Goal: Task Accomplishment & Management: Use online tool/utility

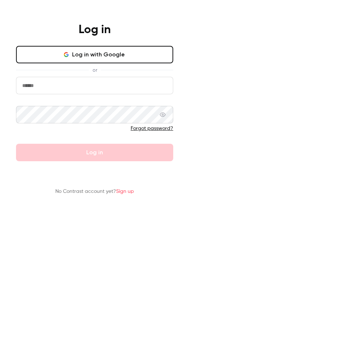
type input "**********"
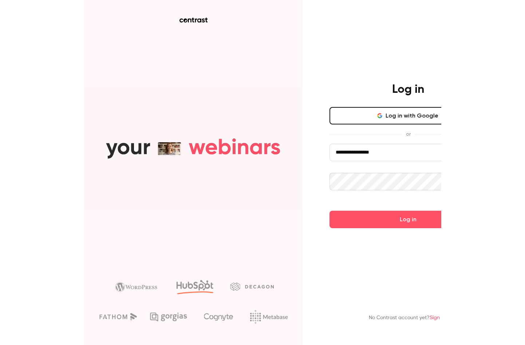
scroll to position [0, 58]
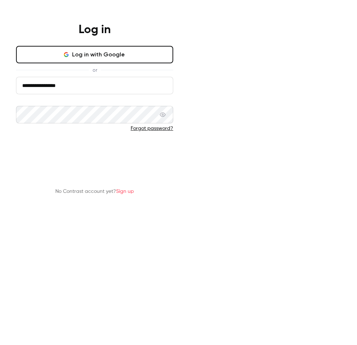
click at [173, 161] on button "Log in" at bounding box center [94, 152] width 157 height 17
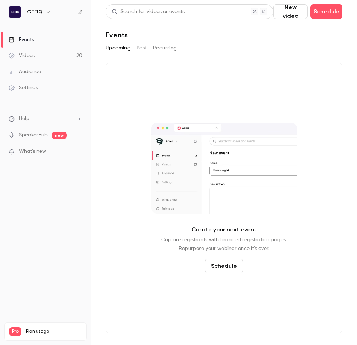
click at [277, 53] on div "Upcoming Past Recurring" at bounding box center [224, 48] width 237 height 12
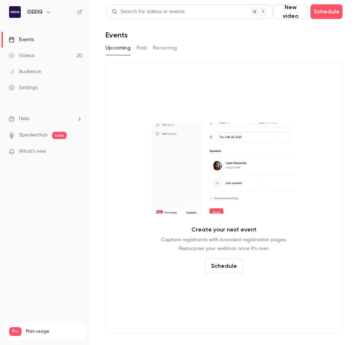
click at [277, 53] on div "Upcoming Past Recurring" at bounding box center [224, 48] width 237 height 12
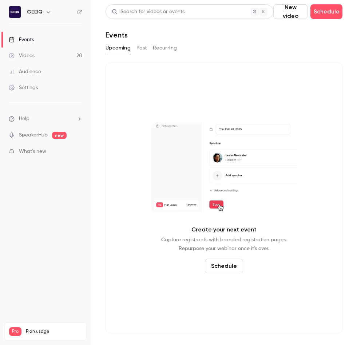
click at [277, 53] on div "Upcoming Past Recurring" at bounding box center [224, 48] width 237 height 12
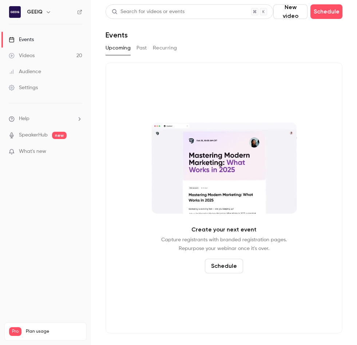
click at [281, 55] on div "Upcoming Past Recurring" at bounding box center [224, 49] width 237 height 15
click at [242, 36] on div "Events" at bounding box center [224, 35] width 237 height 9
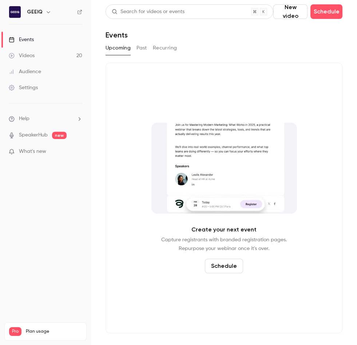
click at [242, 36] on div "Events" at bounding box center [224, 35] width 237 height 9
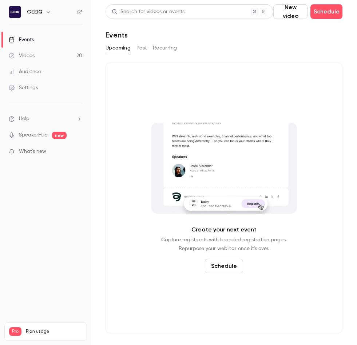
click at [242, 36] on div "Events" at bounding box center [224, 35] width 237 height 9
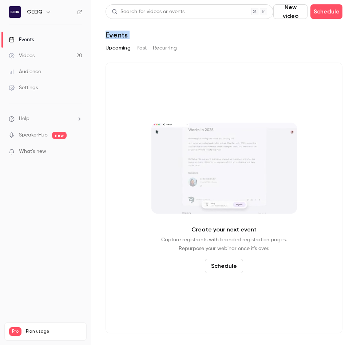
click at [242, 43] on div "Upcoming Past Recurring" at bounding box center [224, 48] width 237 height 12
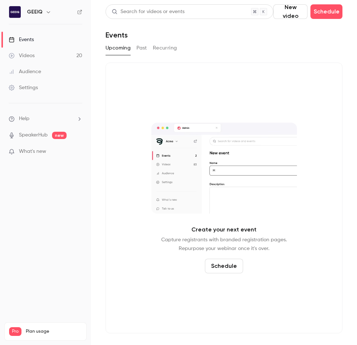
click at [205, 43] on div "Upcoming Past Recurring" at bounding box center [224, 48] width 237 height 12
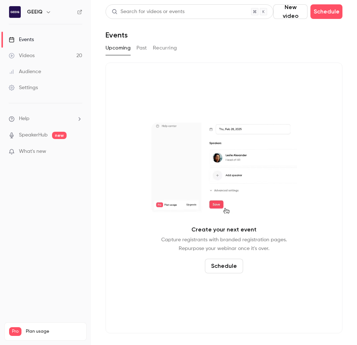
click at [205, 43] on div "Upcoming Past Recurring" at bounding box center [224, 48] width 237 height 12
click at [209, 49] on div "Upcoming Past Recurring" at bounding box center [224, 48] width 237 height 12
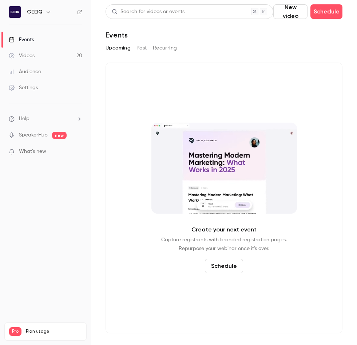
click at [158, 84] on div "Create your next event Capture registrants with branded registration pages. Rep…" at bounding box center [224, 198] width 237 height 271
click at [139, 48] on button "Past" at bounding box center [142, 48] width 11 height 12
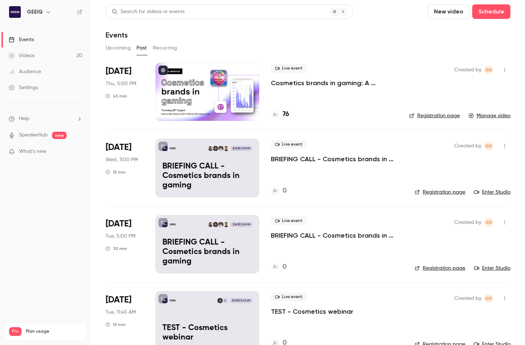
click at [332, 82] on p "Cosmetics brands in gaming: A conversation with essence cosmetics" at bounding box center [334, 83] width 127 height 9
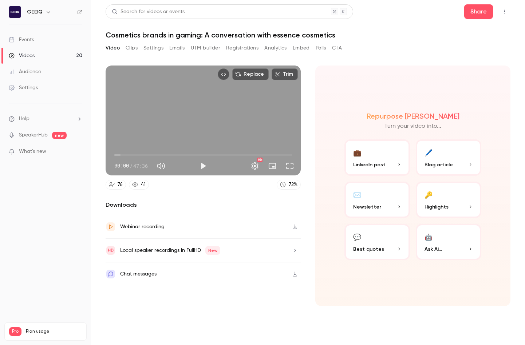
click at [337, 59] on div "Replace Trim 00:00 00:00 / 47:36 HD 76 41 72 % Downloads Webinar recording Loca…" at bounding box center [308, 192] width 405 height 270
click at [357, 69] on div "Repurpose Ai Turn your video into... 💼 LinkedIn post 🖊️ Blog article ✉️ Newslet…" at bounding box center [413, 186] width 195 height 241
click at [357, 10] on icon "Top Bar Actions" at bounding box center [505, 11] width 6 height 5
click at [357, 10] on div at bounding box center [262, 172] width 525 height 345
click at [357, 84] on div "Repurpose Ai Turn your video into... 💼 LinkedIn post 🖊️ Blog article ✉️ Newslet…" at bounding box center [413, 186] width 195 height 241
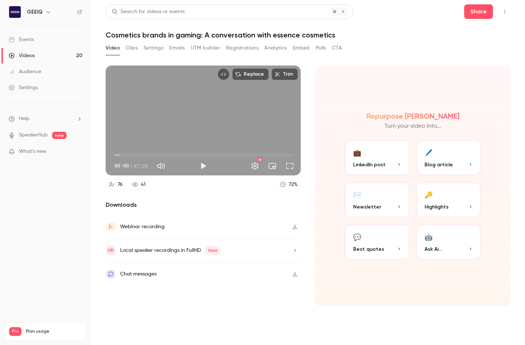
click at [357, 84] on div "Repurpose Ai Turn your video into... 💼 LinkedIn post 🖊️ Blog article ✉️ Newslet…" at bounding box center [413, 186] width 195 height 241
click at [357, 57] on div "Replace Trim 00:00 00:00 / 47:36 HD 76 41 72 % Downloads Webinar recording Loca…" at bounding box center [308, 192] width 405 height 270
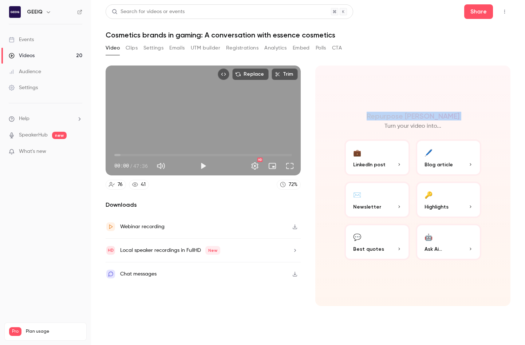
click at [357, 68] on div "Repurpose Ai Turn your video into... 💼 LinkedIn post 🖊️ Blog article ✉️ Newslet…" at bounding box center [413, 186] width 195 height 241
click at [357, 23] on header "Search for videos or events Share Cosmetics brands in gaming: A conversation wi…" at bounding box center [308, 21] width 405 height 35
click at [357, 44] on div "Video Clips Settings Emails UTM builder Registrations Analytics Embed Polls CTA" at bounding box center [308, 49] width 405 height 15
click at [357, 42] on div "Video Clips Settings Emails UTM builder Registrations Analytics Embed Polls CTA" at bounding box center [308, 49] width 405 height 15
click at [357, 15] on button "Top Bar Actions" at bounding box center [505, 12] width 12 height 12
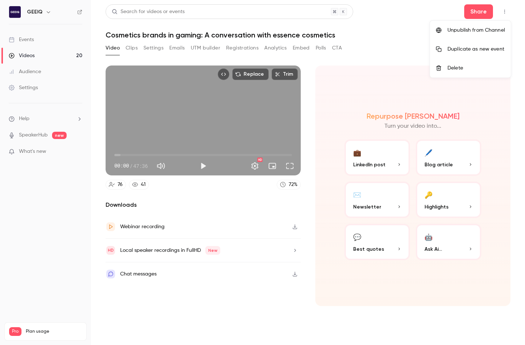
click at [357, 15] on div at bounding box center [262, 172] width 525 height 345
click at [296, 251] on icon "button" at bounding box center [295, 250] width 6 height 5
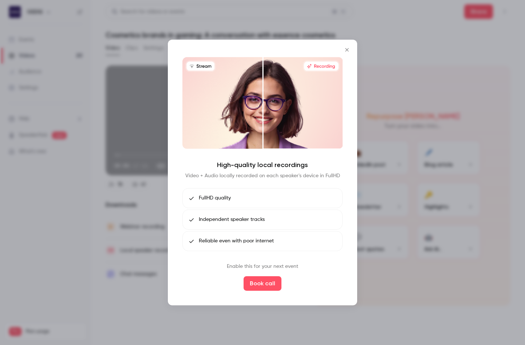
click at [322, 196] on li "FullHD quality" at bounding box center [263, 198] width 160 height 20
click at [322, 216] on li "Independent speaker tracks" at bounding box center [263, 220] width 160 height 20
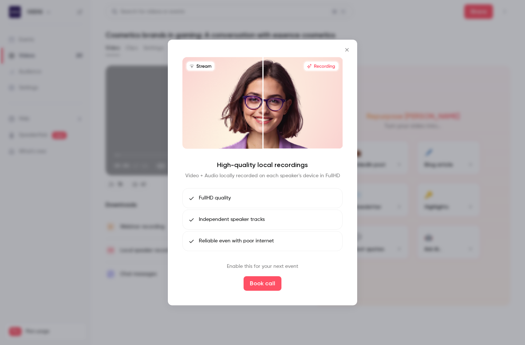
click at [322, 216] on li "Independent speaker tracks" at bounding box center [263, 220] width 160 height 20
click at [323, 231] on li "Reliable even with poor internet" at bounding box center [263, 241] width 160 height 20
click at [323, 243] on li "Reliable even with poor internet" at bounding box center [263, 241] width 160 height 20
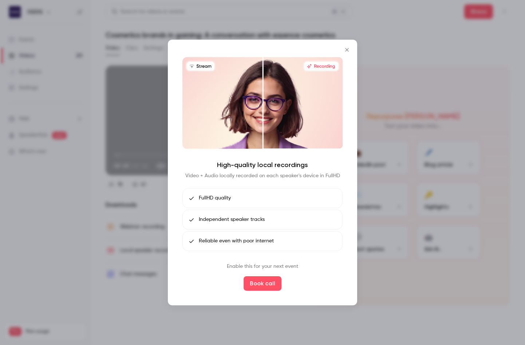
click at [323, 243] on li "Reliable even with poor internet" at bounding box center [263, 241] width 160 height 20
click at [323, 250] on li "Reliable even with poor internet" at bounding box center [263, 241] width 160 height 20
click at [315, 198] on li "FullHD quality" at bounding box center [263, 198] width 160 height 20
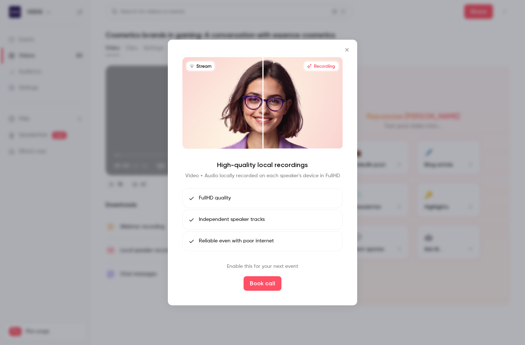
click at [315, 198] on li "FullHD quality" at bounding box center [263, 198] width 160 height 20
click at [313, 220] on li "Independent speaker tracks" at bounding box center [263, 220] width 160 height 20
click at [316, 236] on li "Reliable even with poor internet" at bounding box center [263, 241] width 160 height 20
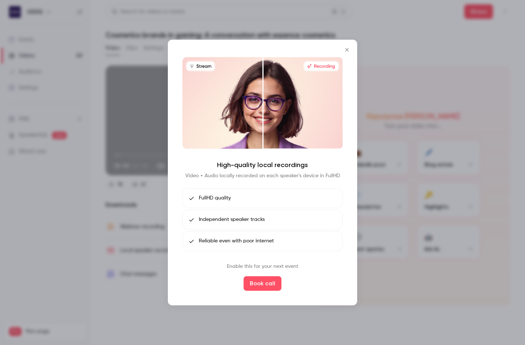
click at [316, 236] on li "Reliable even with poor internet" at bounding box center [263, 241] width 160 height 20
click at [316, 242] on li "Reliable even with poor internet" at bounding box center [263, 241] width 160 height 20
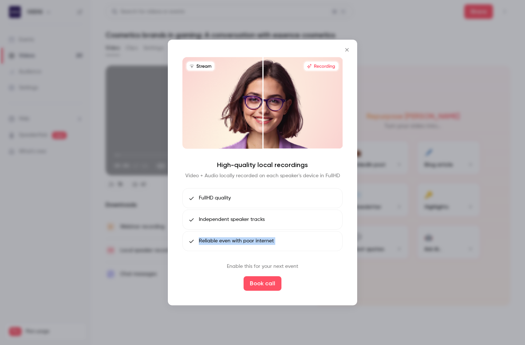
click at [320, 250] on li "Reliable even with poor internet" at bounding box center [263, 241] width 160 height 20
click at [357, 313] on div at bounding box center [262, 172] width 525 height 345
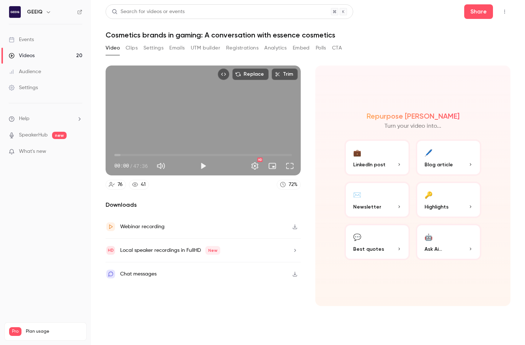
click at [134, 49] on button "Clips" at bounding box center [132, 48] width 12 height 12
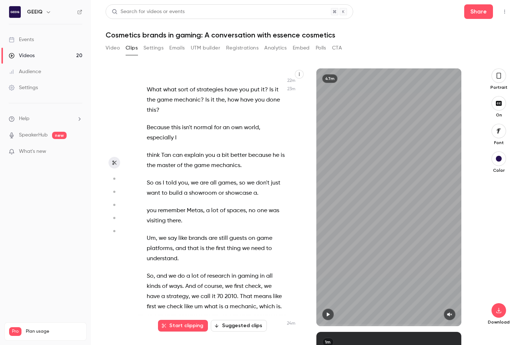
scroll to position [5747, 0]
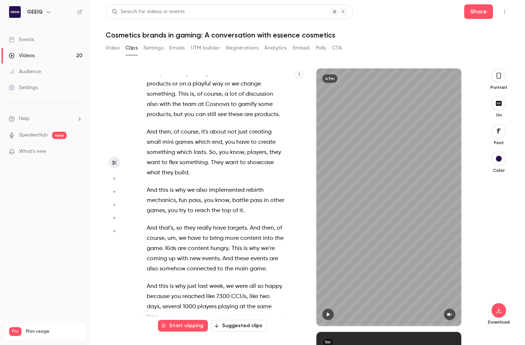
click at [217, 256] on div "OK , and we're live , so hello everyone , thanks for joining this uh geek webin…" at bounding box center [220, 201] width 164 height 251
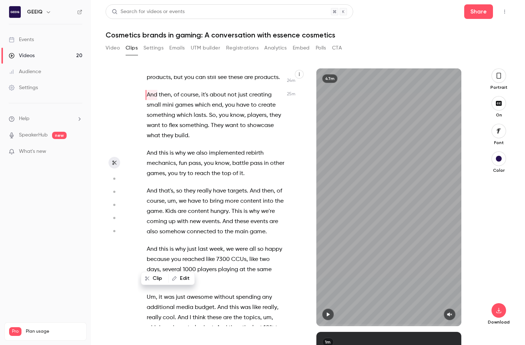
scroll to position [5811, 0]
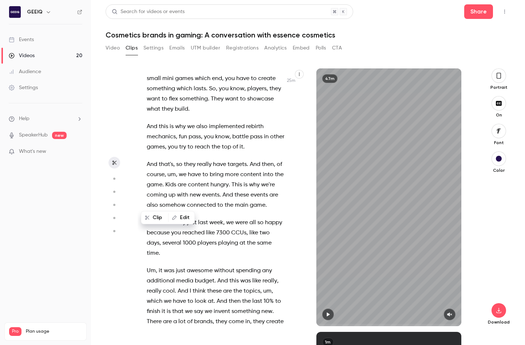
click at [217, 56] on p "You can see that in the game , but it has a purpose , you know , it's like the …" at bounding box center [216, 20] width 138 height 71
click at [183, 56] on span "but" at bounding box center [178, 51] width 9 height 10
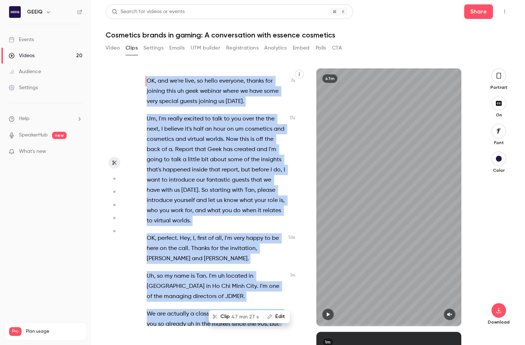
scroll to position [0, 0]
click at [170, 156] on span "to" at bounding box center [167, 160] width 6 height 10
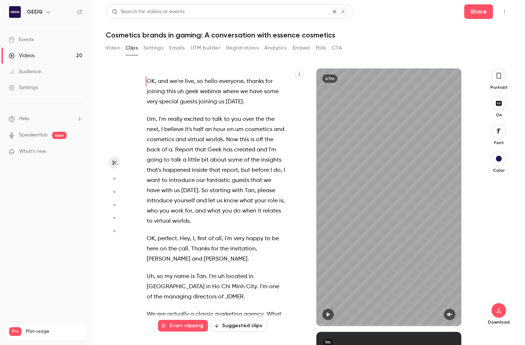
click at [218, 204] on p "Um , I'm really excited to talk to you over the the next , I believe it's half …" at bounding box center [216, 170] width 138 height 112
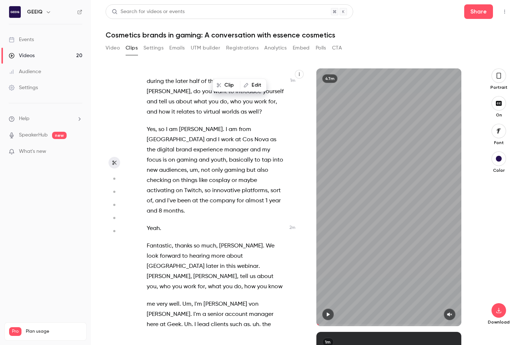
scroll to position [2483, 0]
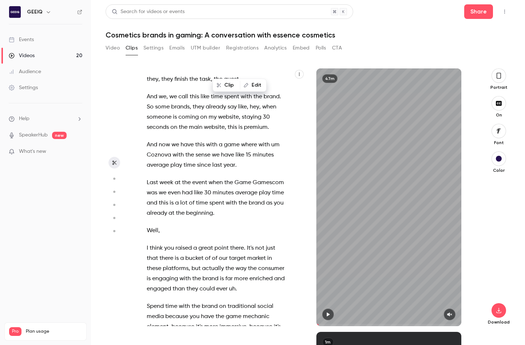
click at [194, 160] on span "the" at bounding box center [189, 155] width 9 height 10
click at [199, 150] on span "this" at bounding box center [199, 145] width 9 height 10
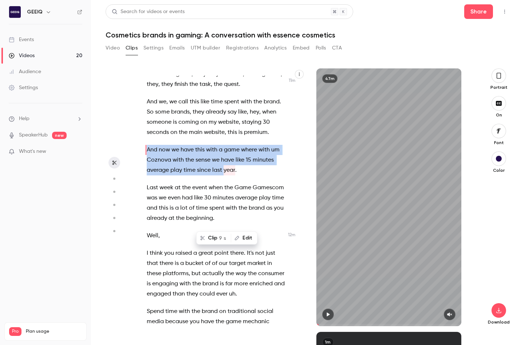
scroll to position [2467, 0]
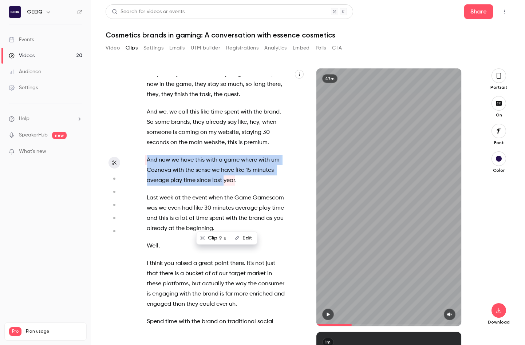
click at [328, 315] on icon "button" at bounding box center [328, 315] width 3 height 4
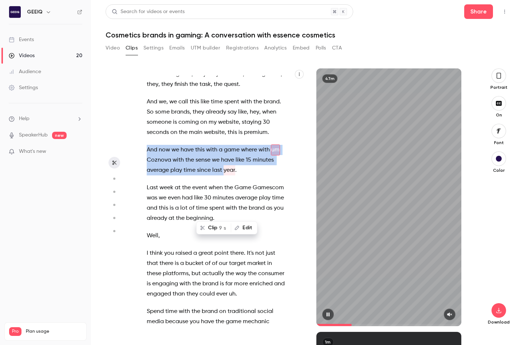
click at [328, 315] on icon "button" at bounding box center [328, 314] width 6 height 5
type input "*****"
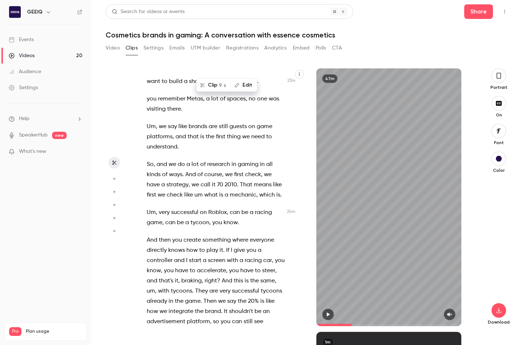
scroll to position [9332, 0]
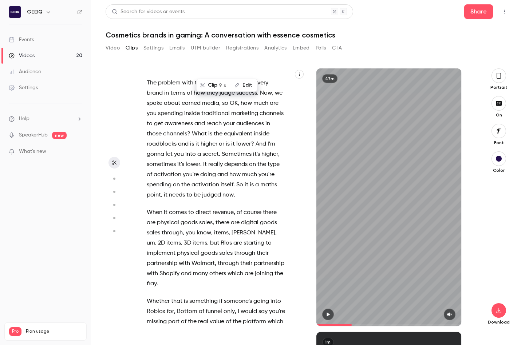
click at [327, 312] on button "button" at bounding box center [328, 315] width 12 height 12
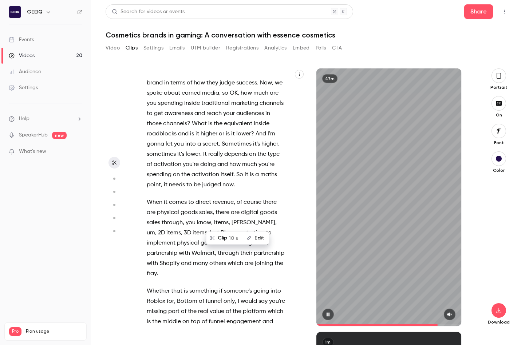
click at [357, 314] on icon "button" at bounding box center [450, 314] width 6 height 5
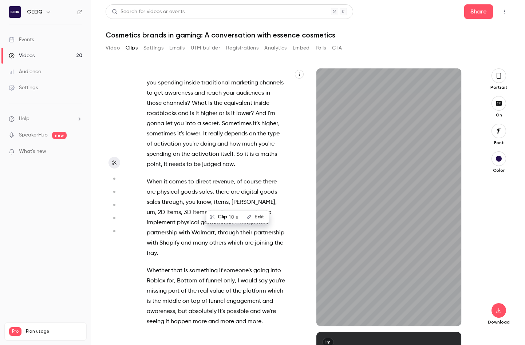
scroll to position [9380, 0]
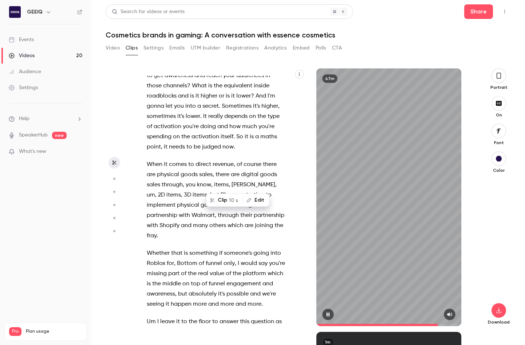
type input "******"
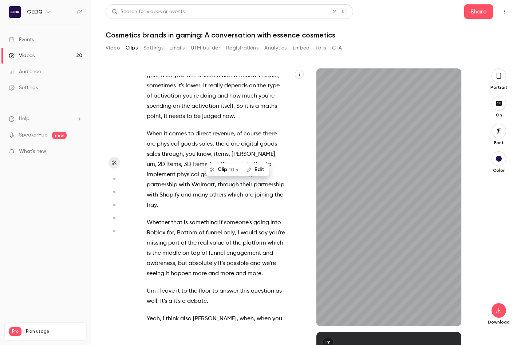
scroll to position [9428, 0]
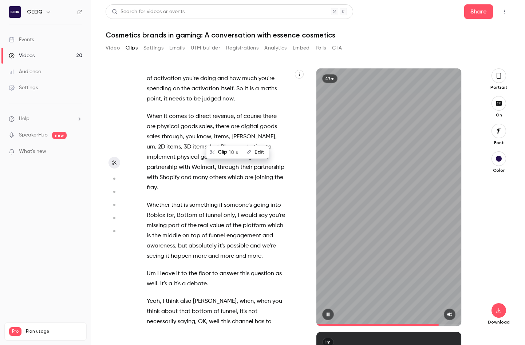
click at [357, 236] on div "47m" at bounding box center [389, 197] width 145 height 258
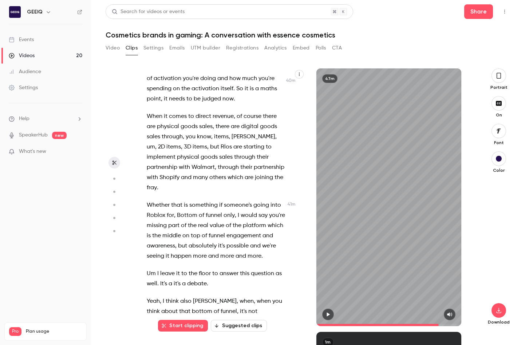
scroll to position [3804, 0]
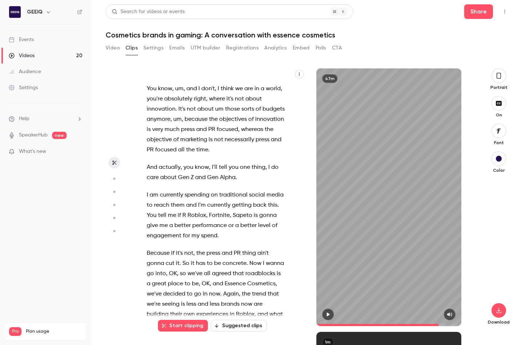
click at [179, 114] on span "It's" at bounding box center [182, 109] width 7 height 10
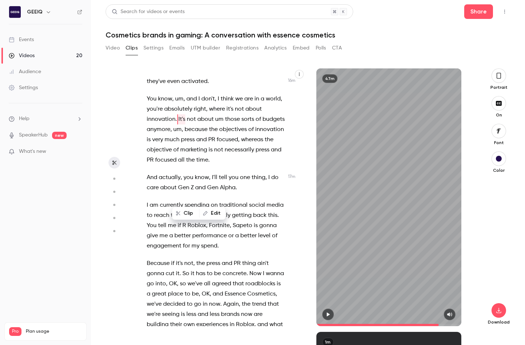
click at [163, 114] on span "you're" at bounding box center [155, 109] width 16 height 10
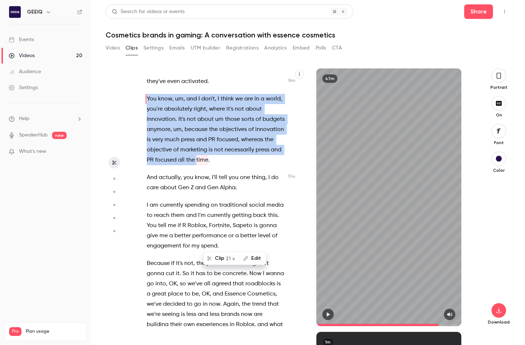
scroll to position [3773, 0]
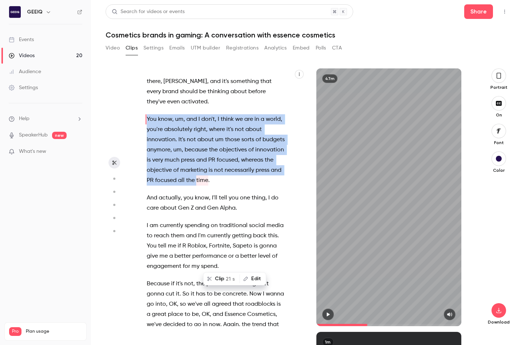
click at [208, 107] on p "think , I think you raised a really important point there , [PERSON_NAME] , and…" at bounding box center [216, 86] width 138 height 41
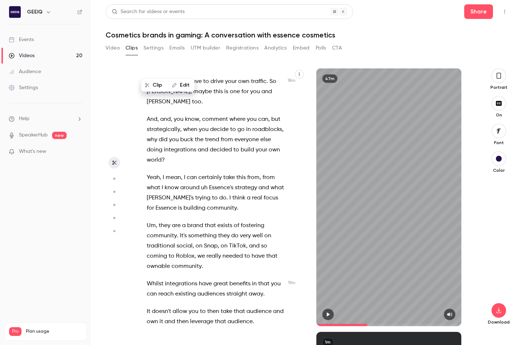
scroll to position [5203, 0]
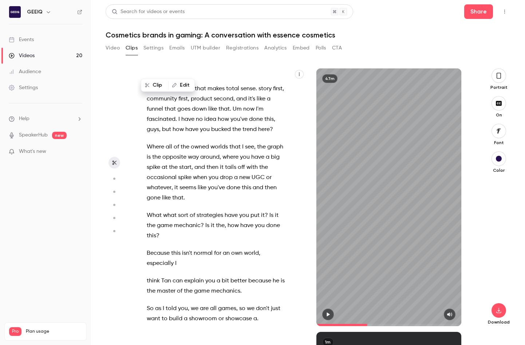
click at [212, 104] on span "product" at bounding box center [201, 99] width 21 height 10
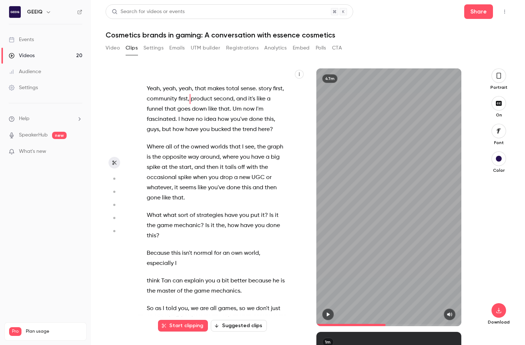
click at [212, 104] on span "product" at bounding box center [201, 99] width 21 height 10
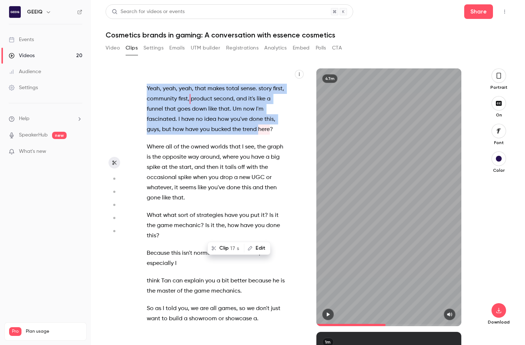
scroll to position [5193, 0]
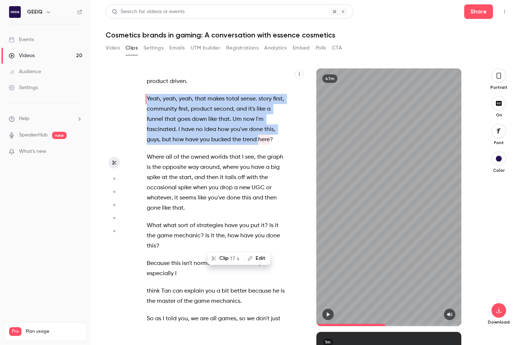
click at [331, 318] on button "button" at bounding box center [328, 315] width 12 height 12
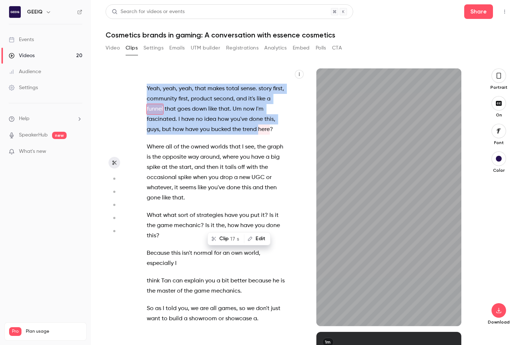
scroll to position [5213, 0]
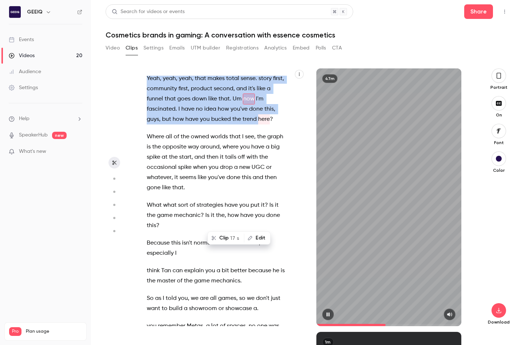
click at [326, 315] on icon "button" at bounding box center [328, 314] width 6 height 5
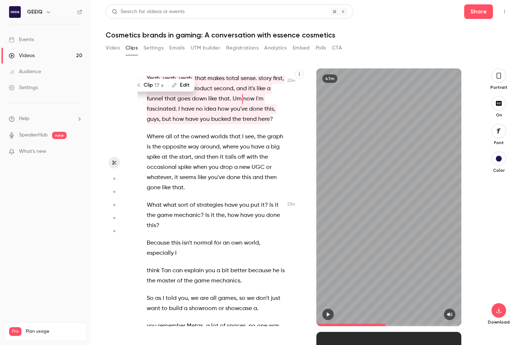
scroll to position [152, 0]
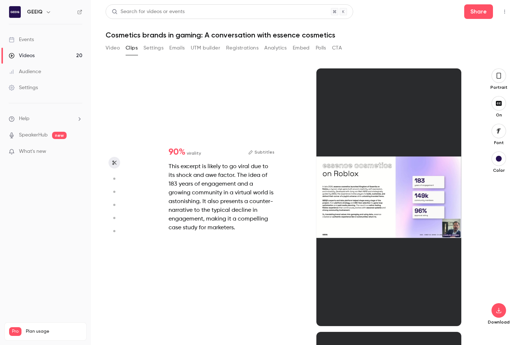
type input "******"
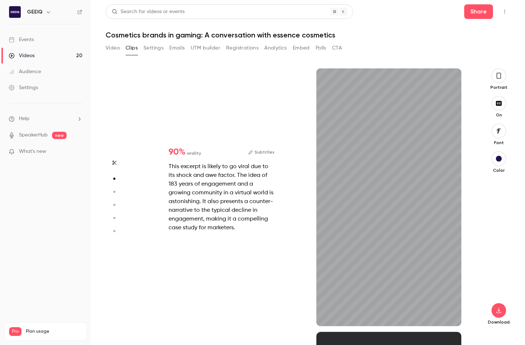
scroll to position [0, 0]
type input "***"
type input "******"
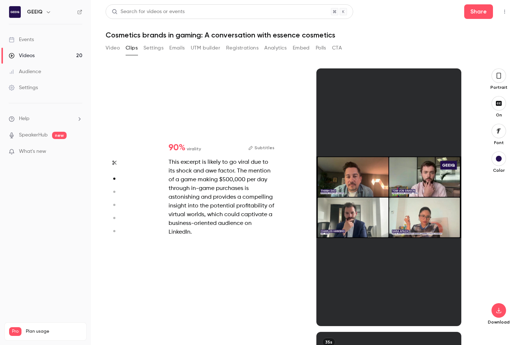
type input "*"
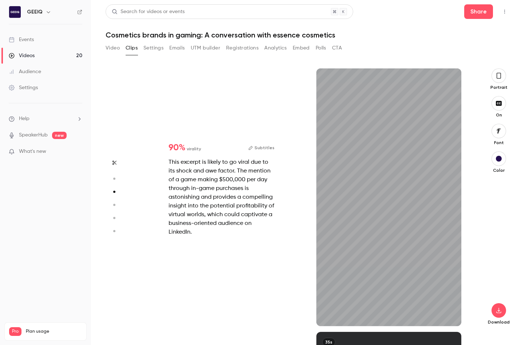
scroll to position [528, 0]
type input "***"
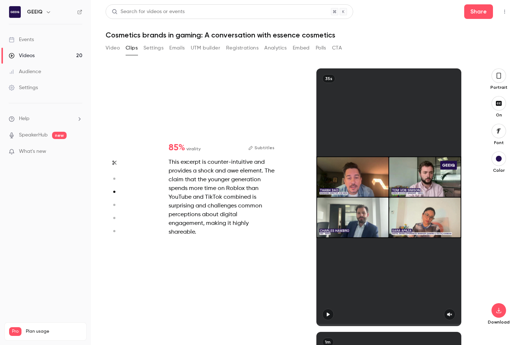
type input "******"
type input "*"
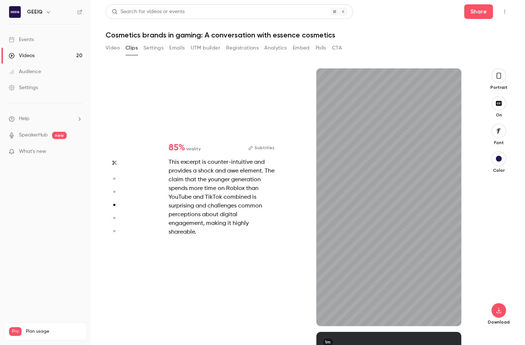
type input "***"
type input "******"
type input "*"
type input "***"
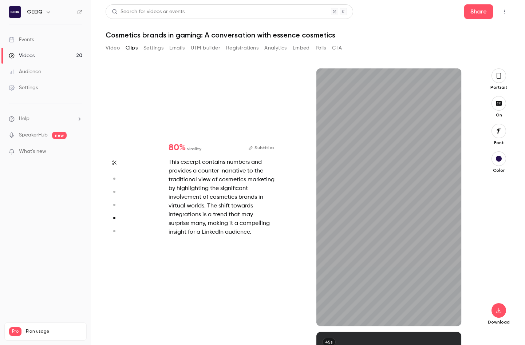
type input "******"
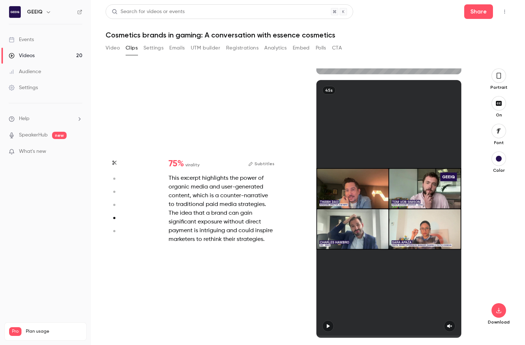
type input "*"
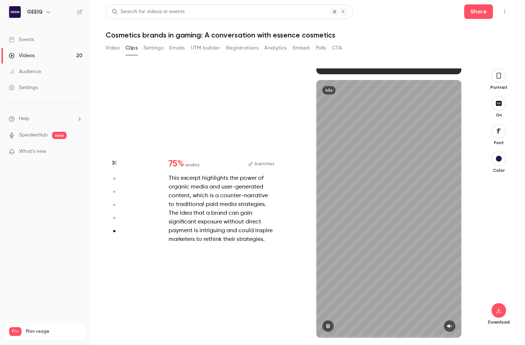
click at [319, 336] on span at bounding box center [318, 337] width 3 height 2
click at [357, 329] on button "button" at bounding box center [450, 327] width 12 height 12
click at [357, 151] on div "45s" at bounding box center [389, 209] width 145 height 258
click at [357, 173] on div "45s" at bounding box center [389, 209] width 145 height 258
type input "***"
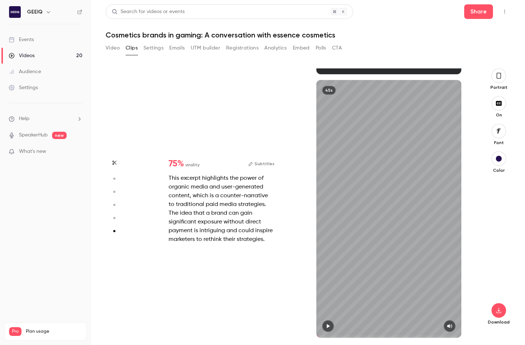
type input "******"
type input "*"
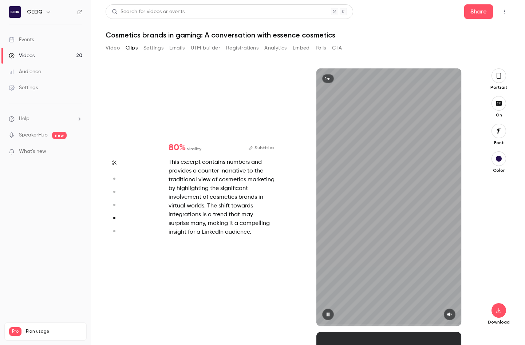
type input "***"
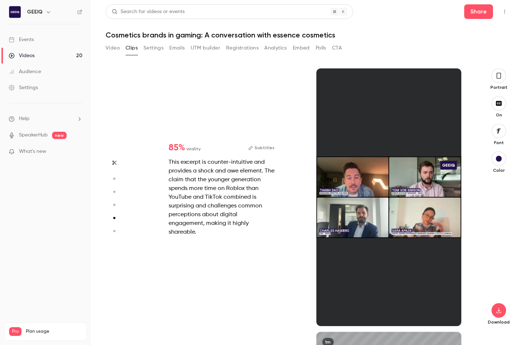
type input "******"
type input "*"
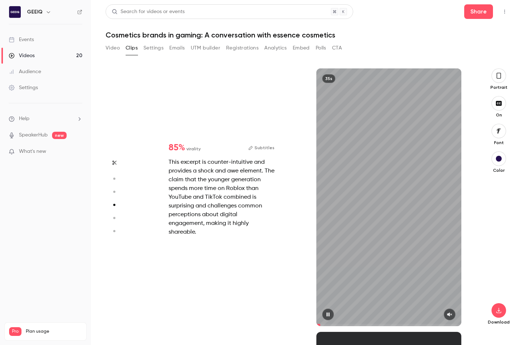
type input "*"
type input "******"
type input "*"
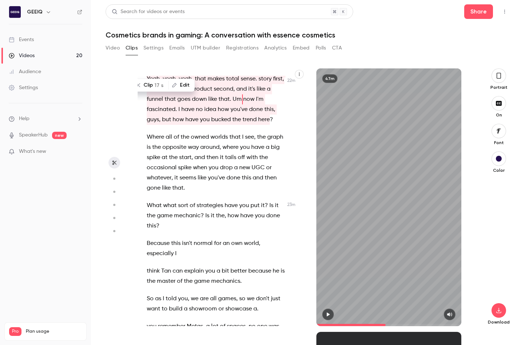
scroll to position [5196, 0]
click at [151, 84] on button "Clip 17 s" at bounding box center [150, 85] width 35 height 12
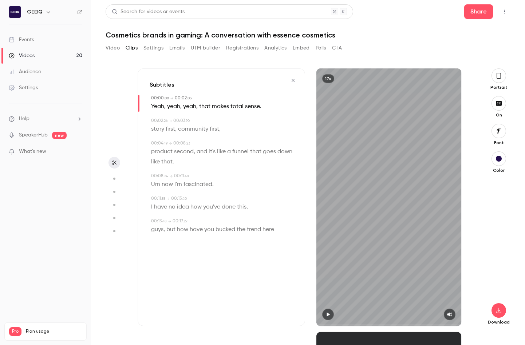
click at [293, 81] on icon "button" at bounding box center [293, 80] width 3 height 3
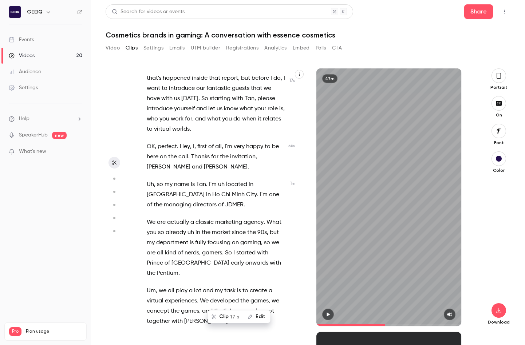
scroll to position [0, 0]
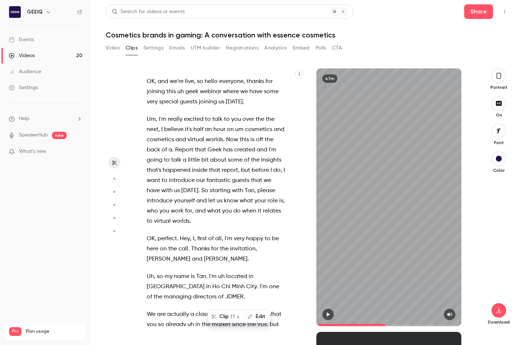
click at [211, 96] on span "webinar" at bounding box center [210, 92] width 21 height 10
click at [202, 129] on span "half" at bounding box center [198, 130] width 10 height 10
click at [231, 176] on span "fantastic" at bounding box center [219, 181] width 24 height 10
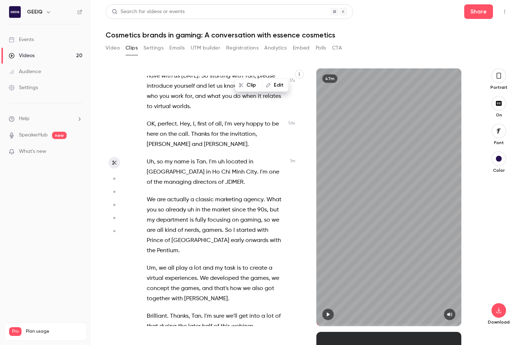
click at [235, 120] on span "very" at bounding box center [239, 124] width 11 height 10
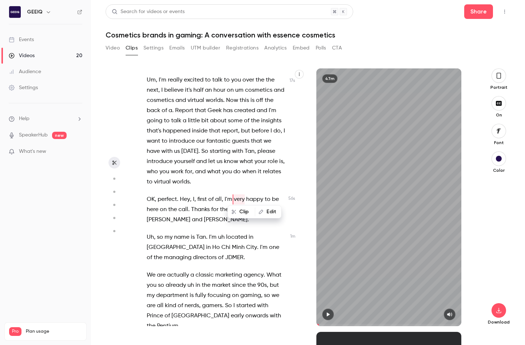
scroll to position [38, 0]
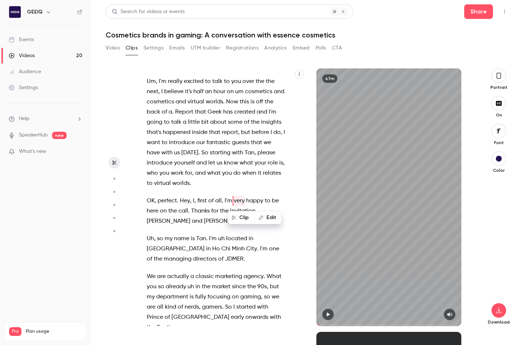
click at [178, 306] on span at bounding box center [176, 308] width 1 height 6
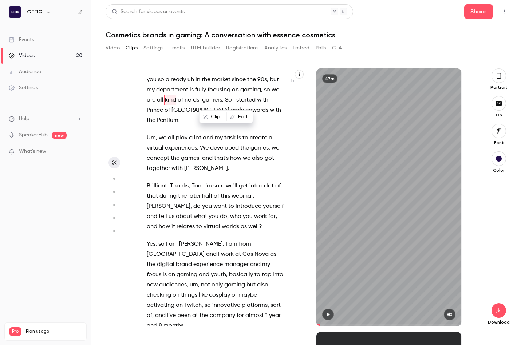
click at [240, 198] on span "webinar" at bounding box center [242, 196] width 21 height 10
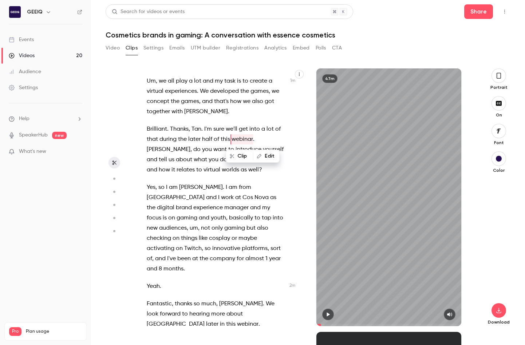
click at [202, 244] on span "Twitch" at bounding box center [192, 249] width 17 height 10
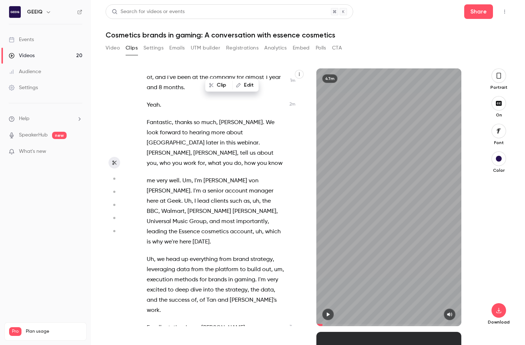
click at [185, 207] on span "Walmart" at bounding box center [172, 212] width 23 height 10
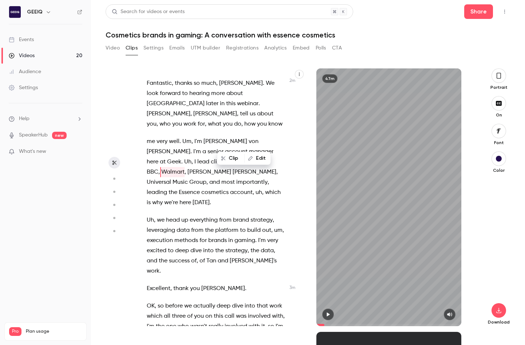
click at [224, 246] on span "the" at bounding box center [219, 251] width 9 height 10
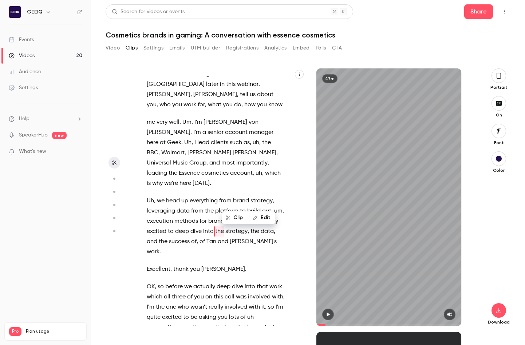
type input "*****"
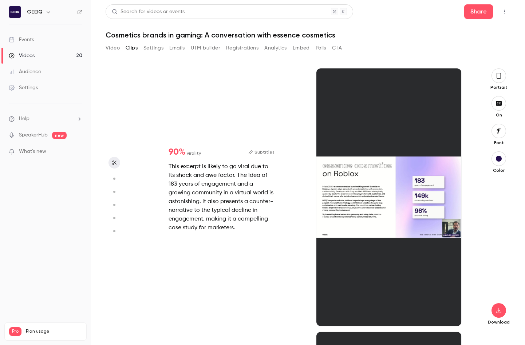
scroll to position [0, 0]
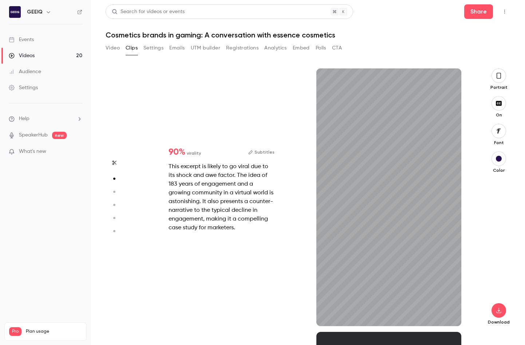
type input "***"
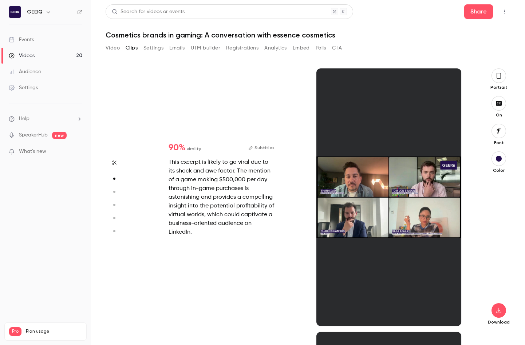
type input "*****"
type input "*"
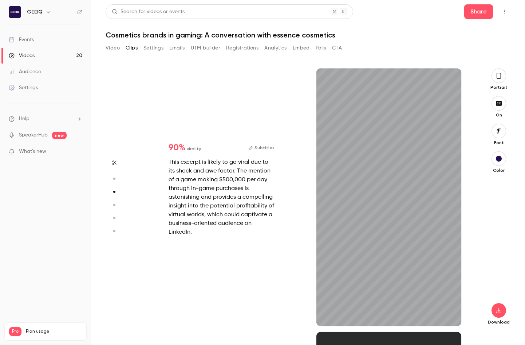
type input "***"
type input "*****"
type input "*"
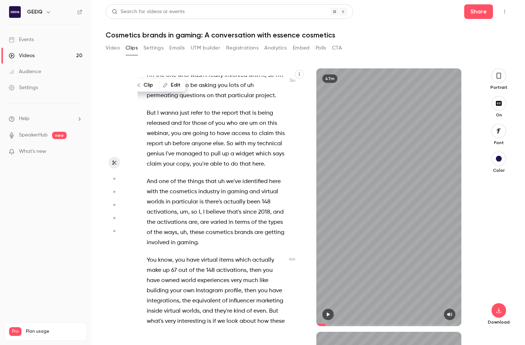
click at [222, 197] on span "there's" at bounding box center [213, 202] width 17 height 10
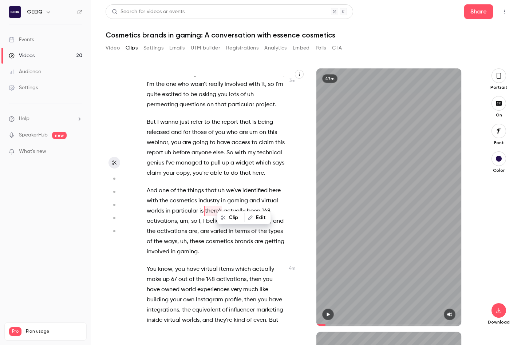
click at [224, 148] on span "else" at bounding box center [218, 153] width 11 height 10
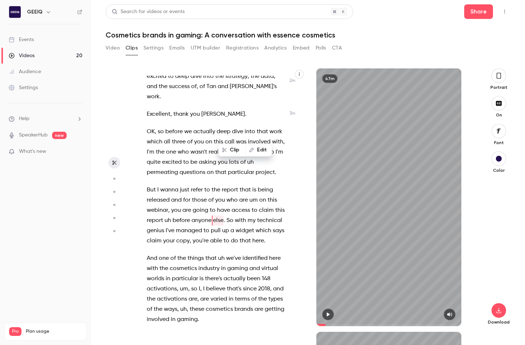
scroll to position [697, 0]
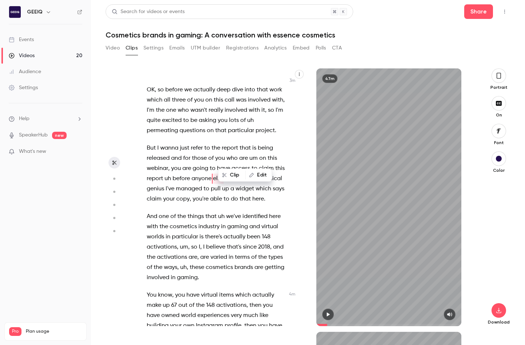
click at [226, 242] on span "believe" at bounding box center [215, 247] width 19 height 10
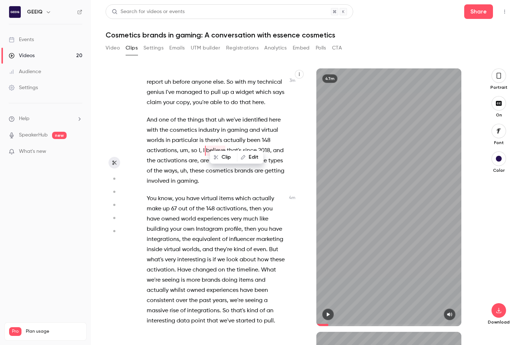
click at [200, 245] on span "worlds" at bounding box center [190, 250] width 17 height 10
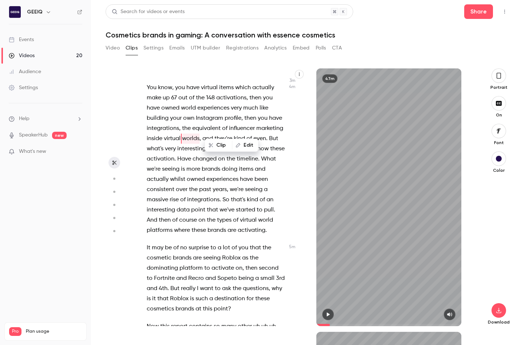
click at [190, 226] on span "where" at bounding box center [182, 231] width 16 height 10
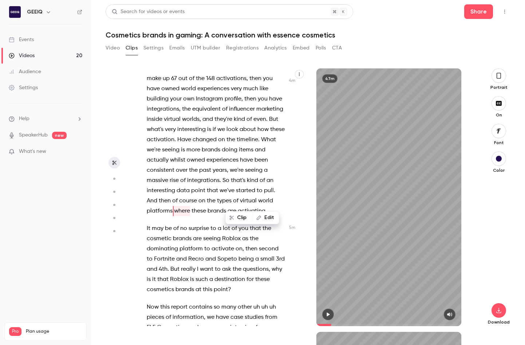
scroll to position [156, 0]
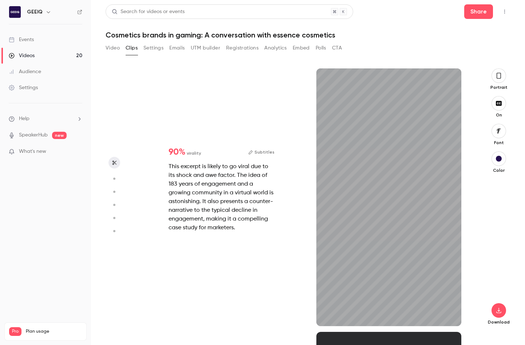
type input "*****"
type input "***"
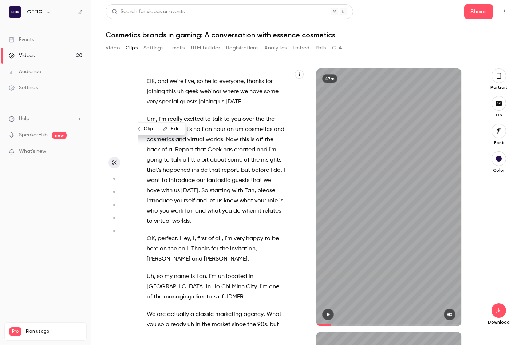
type input "*****"
type input "***"
type input "*****"
type input "*"
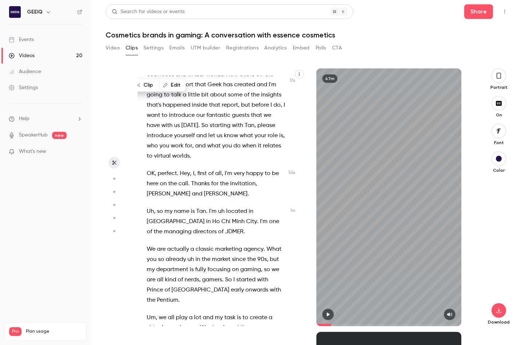
scroll to position [0, 0]
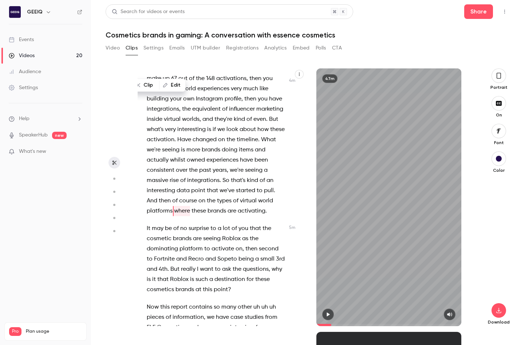
click at [209, 265] on p "It may be of no surprise to a lot of you that the cosmetic brands are seeing Ro…" at bounding box center [216, 259] width 138 height 71
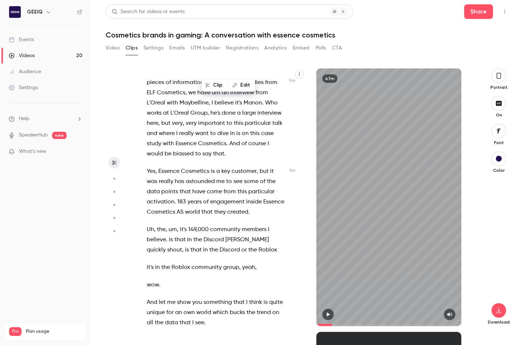
click at [227, 197] on span "from" at bounding box center [230, 192] width 12 height 10
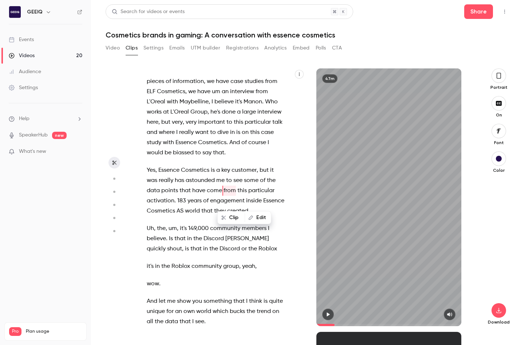
click at [208, 244] on span "Discord" at bounding box center [214, 239] width 20 height 10
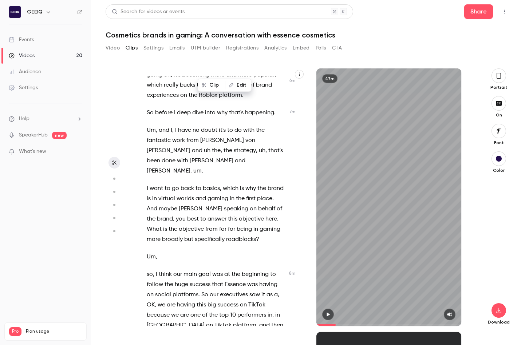
scroll to position [1563, 0]
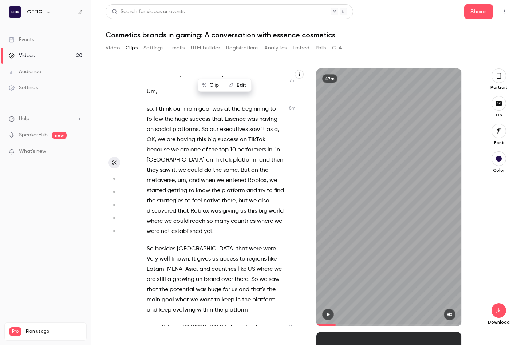
click at [220, 125] on span "executives" at bounding box center [234, 130] width 28 height 10
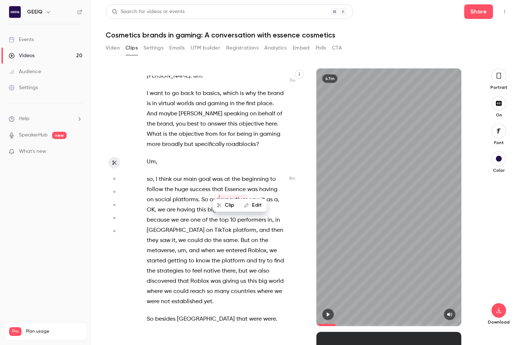
scroll to position [1653, 0]
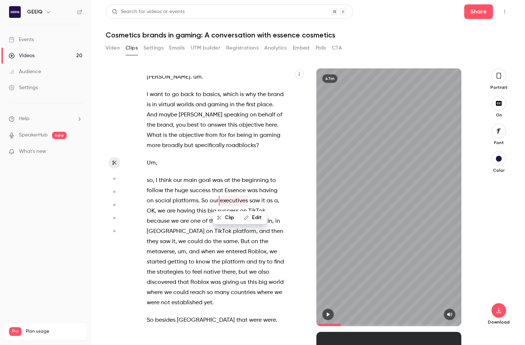
click at [178, 184] on span "our" at bounding box center [177, 181] width 9 height 10
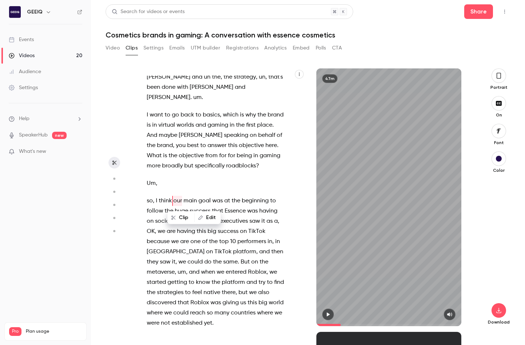
click at [160, 197] on span "think" at bounding box center [165, 201] width 13 height 10
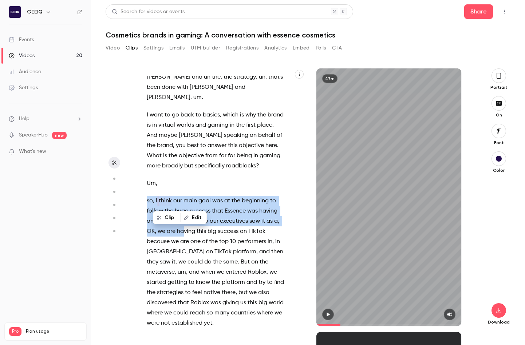
drag, startPoint x: 146, startPoint y: 198, endPoint x: 185, endPoint y: 236, distance: 54.6
click at [185, 236] on div "OK , and we're live , so hello everyone , thanks for joining this uh geek webin…" at bounding box center [220, 201] width 164 height 251
click at [235, 226] on span "executives" at bounding box center [234, 221] width 28 height 10
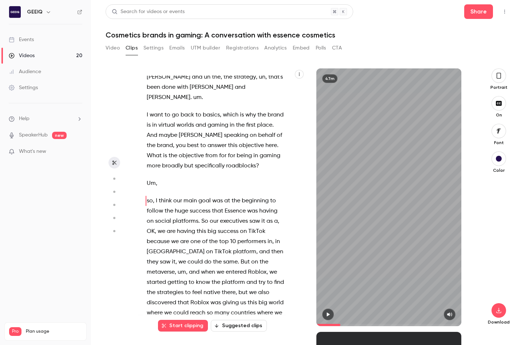
click at [235, 226] on span "executives" at bounding box center [234, 221] width 28 height 10
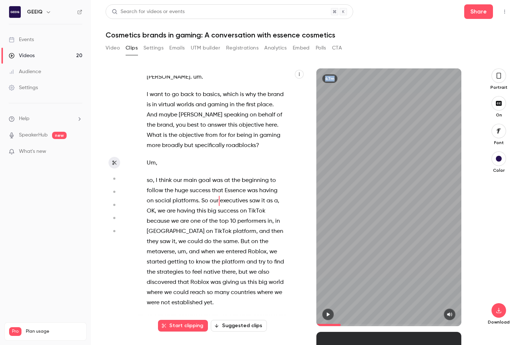
click at [237, 200] on span "executives" at bounding box center [234, 201] width 28 height 10
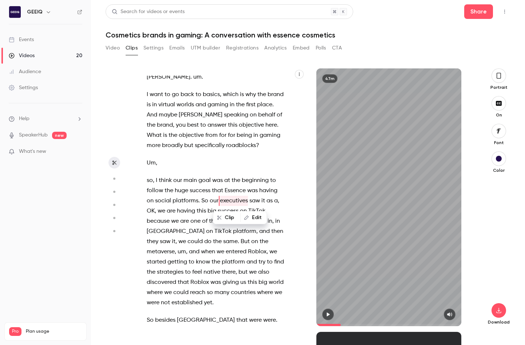
click at [237, 200] on span "executives" at bounding box center [234, 201] width 28 height 10
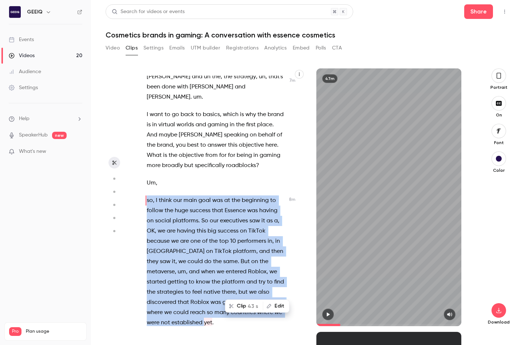
scroll to position [1632, 0]
click at [327, 312] on icon "button" at bounding box center [328, 314] width 6 height 5
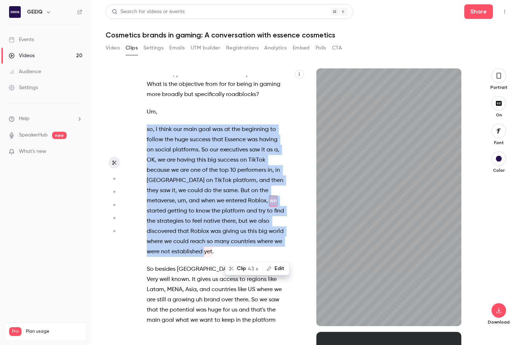
scroll to position [1714, 0]
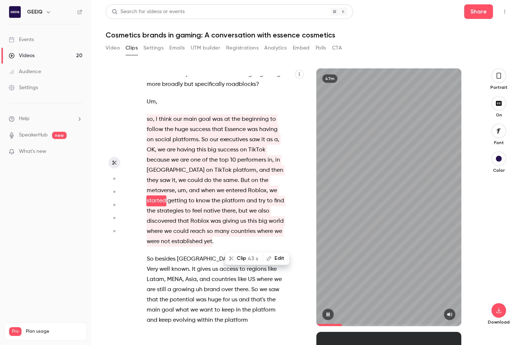
click at [357, 248] on div "47m" at bounding box center [389, 197] width 145 height 258
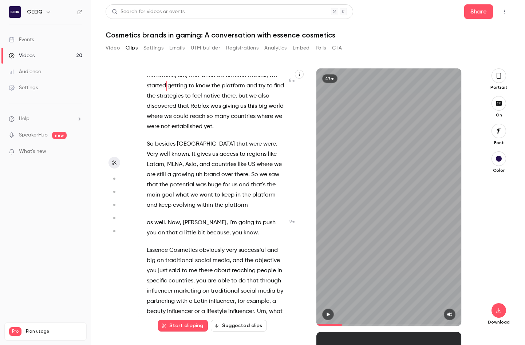
scroll to position [1829, 0]
click at [357, 218] on div "47m" at bounding box center [389, 197] width 145 height 258
click at [357, 313] on icon "button" at bounding box center [499, 311] width 9 height 6
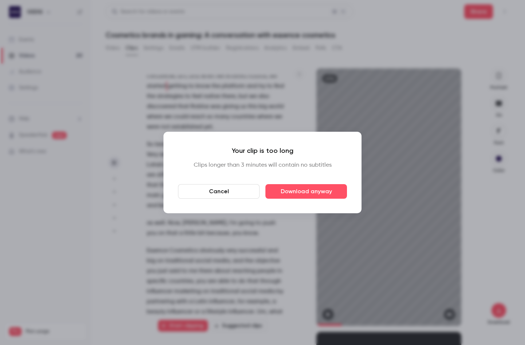
click at [238, 190] on button "Cancel" at bounding box center [219, 191] width 82 height 15
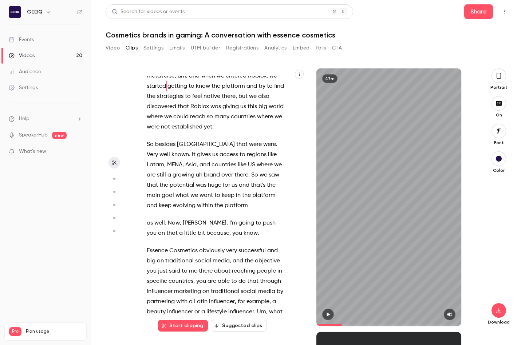
click at [247, 168] on span at bounding box center [247, 165] width 1 height 6
click at [247, 168] on span at bounding box center [247, 165] width 1 height 10
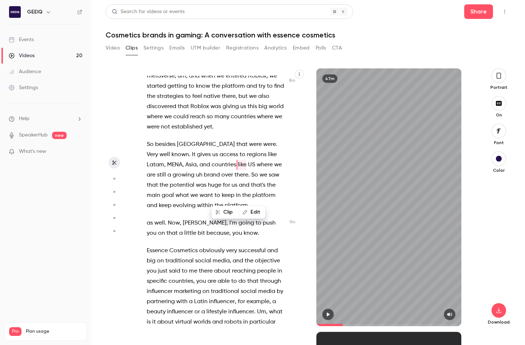
scroll to position [1793, 0]
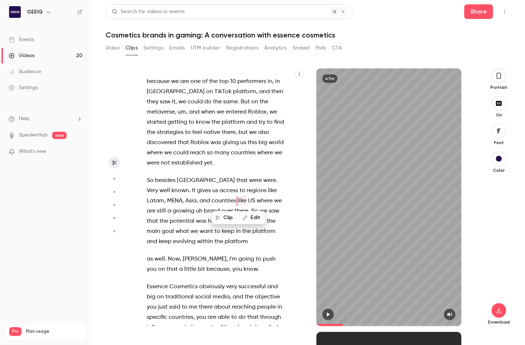
click at [248, 180] on span at bounding box center [248, 181] width 1 height 6
click at [203, 168] on span "established" at bounding box center [187, 163] width 31 height 10
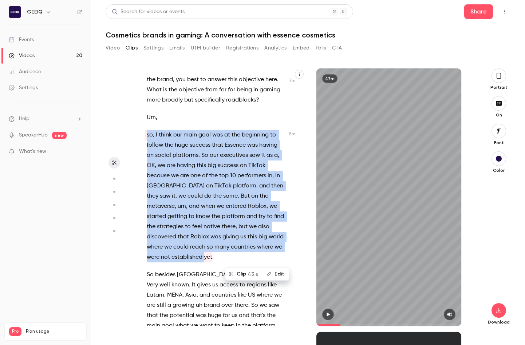
scroll to position [1698, 0]
click at [357, 309] on icon "button" at bounding box center [499, 311] width 9 height 6
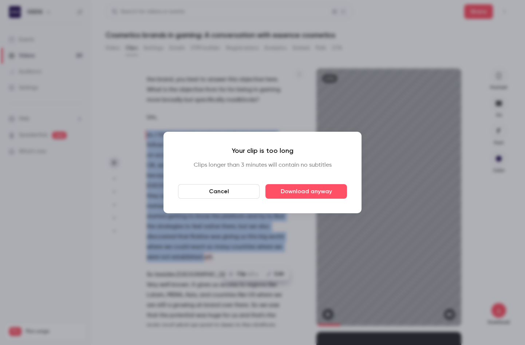
click at [250, 195] on button "Cancel" at bounding box center [219, 191] width 82 height 15
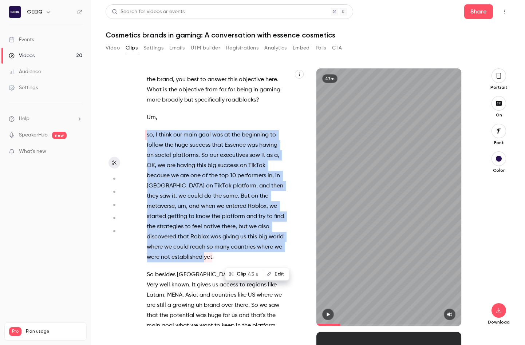
click at [215, 167] on span "big" at bounding box center [212, 166] width 9 height 10
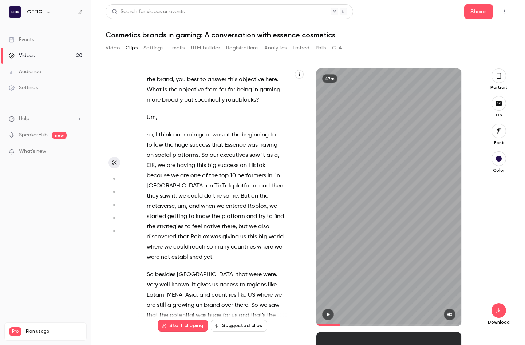
click at [174, 138] on span "our" at bounding box center [177, 135] width 9 height 10
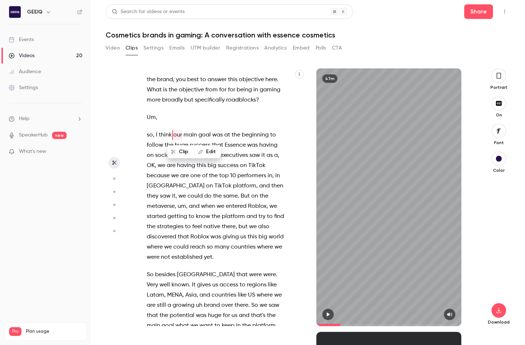
click at [174, 138] on span "our" at bounding box center [177, 135] width 9 height 10
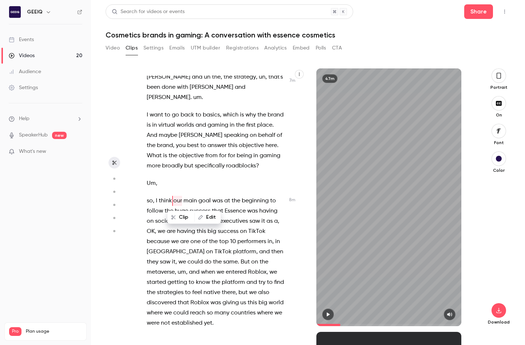
click at [157, 138] on span "And" at bounding box center [152, 135] width 11 height 10
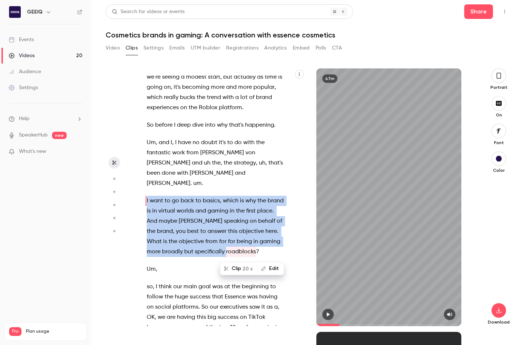
click at [200, 286] on span "goal" at bounding box center [205, 287] width 12 height 10
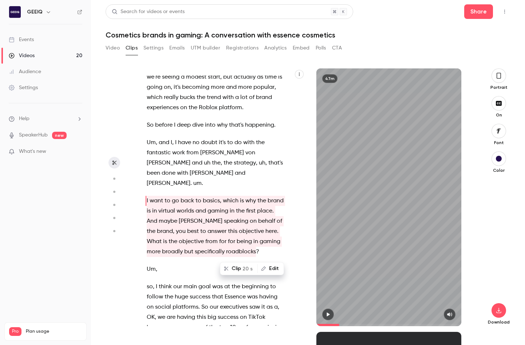
click at [200, 286] on span "goal" at bounding box center [205, 287] width 12 height 10
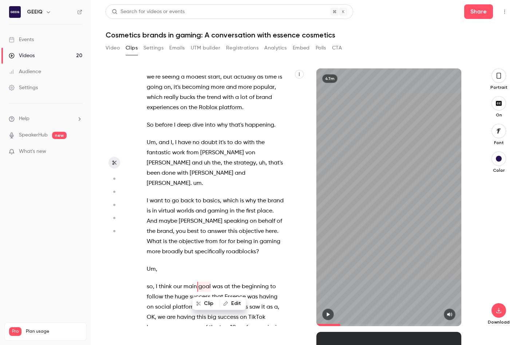
click at [200, 292] on div "Clip Edit" at bounding box center [222, 303] width 48 height 23
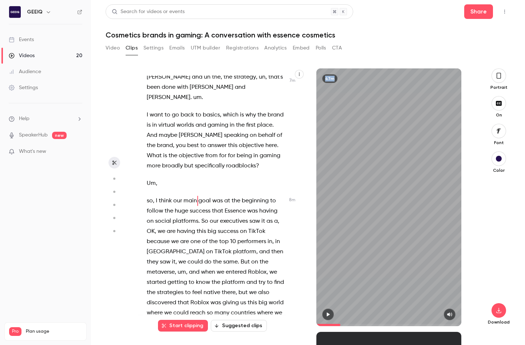
click at [158, 257] on span "they" at bounding box center [153, 262] width 12 height 10
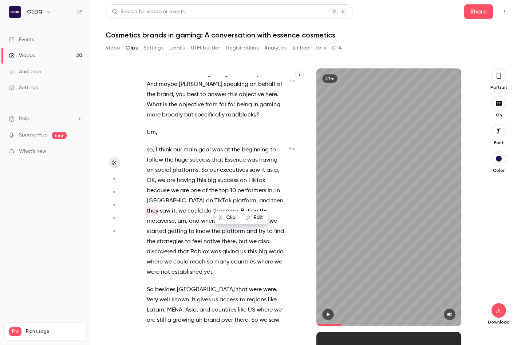
click at [246, 253] on span "us" at bounding box center [243, 252] width 6 height 10
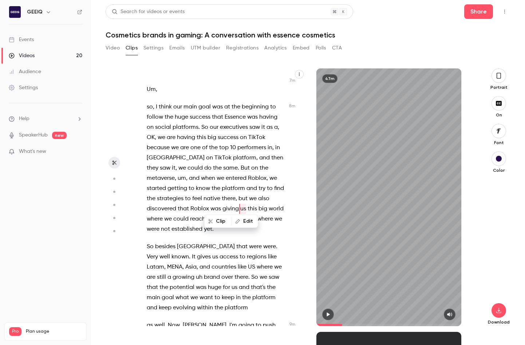
scroll to position [1734, 0]
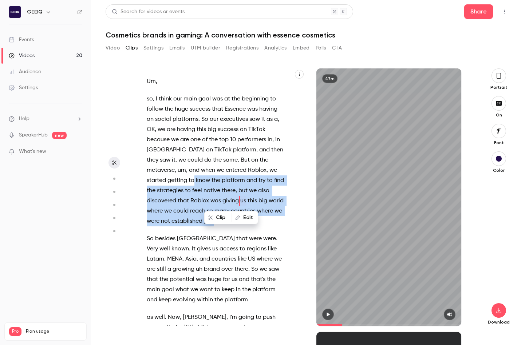
drag, startPoint x: 270, startPoint y: 223, endPoint x: 193, endPoint y: 183, distance: 86.7
click at [193, 183] on p "so , I think our main goal was at the beginning to follow the huge success that…" at bounding box center [216, 160] width 138 height 133
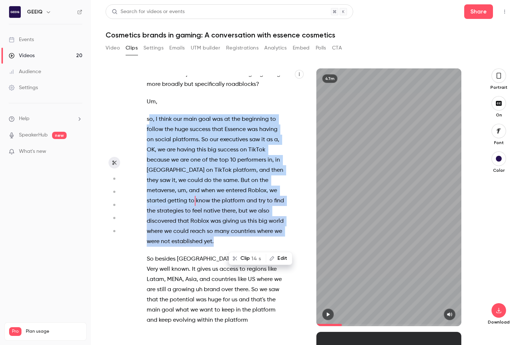
drag, startPoint x: 148, startPoint y: 120, endPoint x: 254, endPoint y: 244, distance: 163.1
click at [254, 244] on p "so , I think our main goal was at the beginning to follow the huge success that…" at bounding box center [216, 180] width 138 height 133
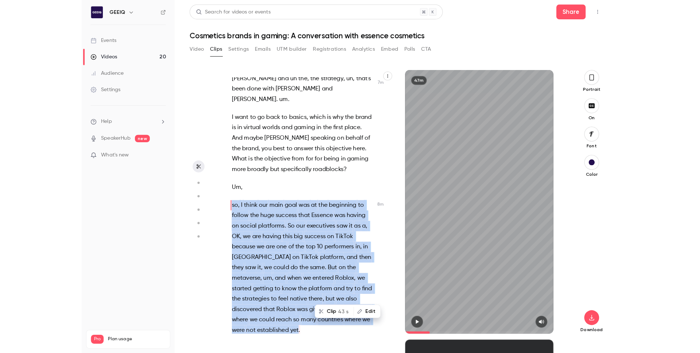
scroll to position [1632, 0]
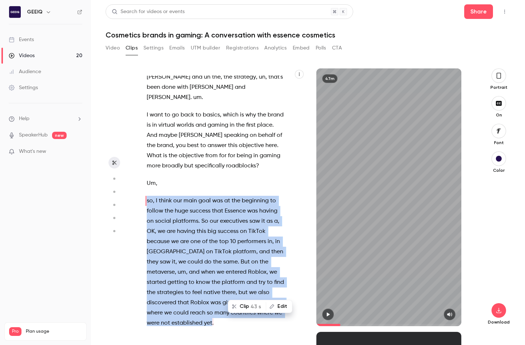
click at [249, 309] on button "Clip 43 s" at bounding box center [247, 307] width 37 height 12
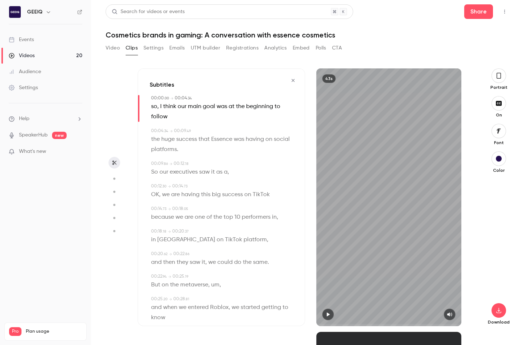
click at [331, 311] on button "button" at bounding box center [328, 315] width 12 height 12
click at [357, 311] on icon "button" at bounding box center [499, 311] width 9 height 6
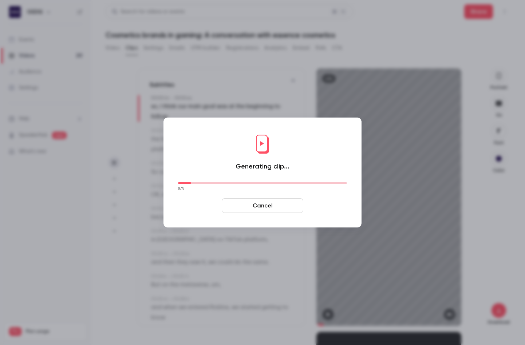
click at [269, 205] on button "Cancel" at bounding box center [263, 206] width 82 height 15
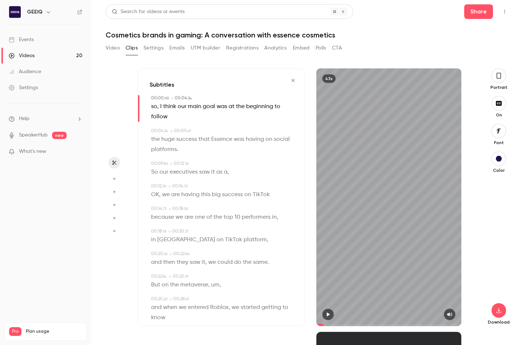
click at [357, 74] on icon "button" at bounding box center [499, 76] width 6 height 8
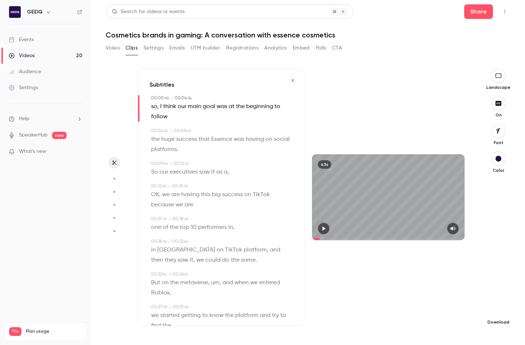
click at [357, 308] on icon "button" at bounding box center [498, 311] width 9 height 6
click at [357, 301] on span "High quality requires longer processing" at bounding box center [444, 304] width 83 height 7
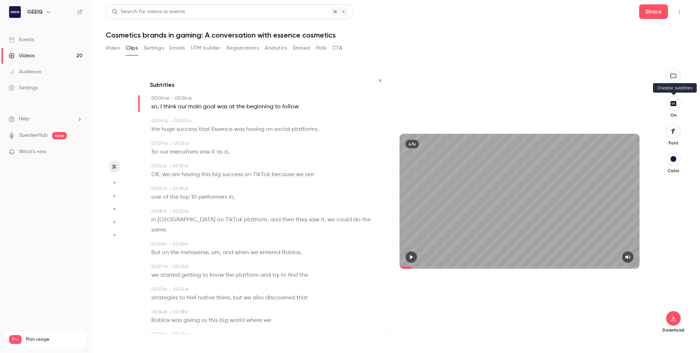
click at [357, 106] on icon "button" at bounding box center [673, 104] width 8 height 6
click at [357, 318] on icon "button" at bounding box center [673, 318] width 9 height 6
click at [357, 312] on span "High quality requires longer processing" at bounding box center [618, 311] width 83 height 7
click at [357, 81] on button "button" at bounding box center [380, 81] width 12 height 12
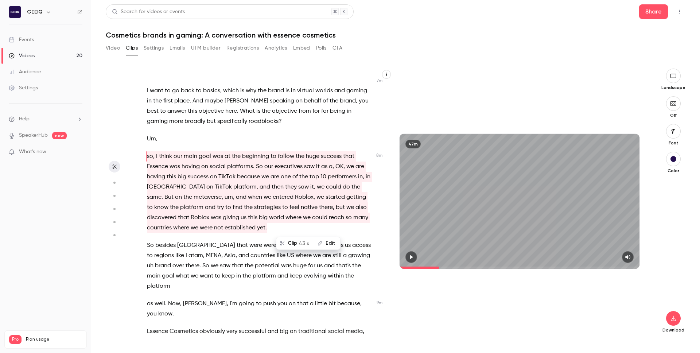
scroll to position [1128, 0]
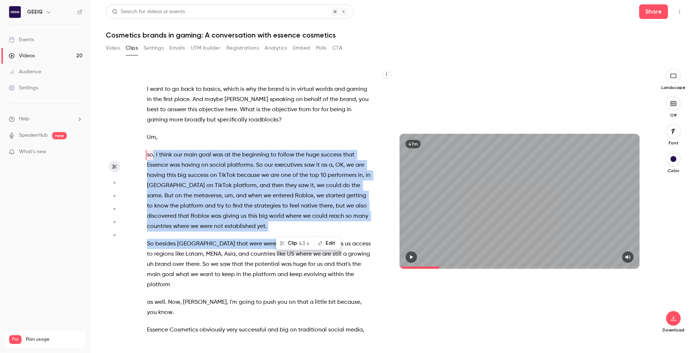
drag, startPoint x: 146, startPoint y: 154, endPoint x: 250, endPoint y: 246, distance: 138.4
click at [250, 246] on div "OK , and we're live , so hello everyone , thanks for joining this uh geek webin…" at bounding box center [263, 205] width 251 height 258
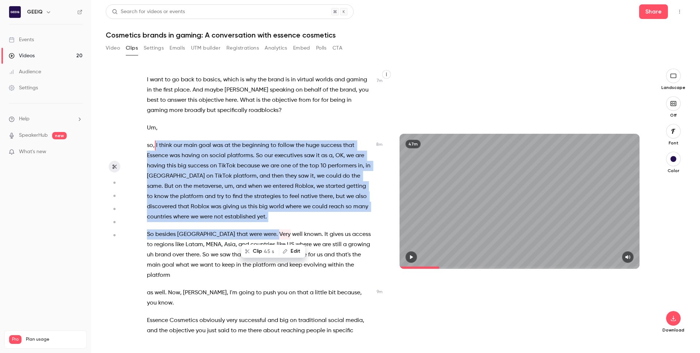
click at [350, 269] on p "So besides [GEOGRAPHIC_DATA] that were were . Very well known . It gives us acc…" at bounding box center [259, 254] width 225 height 51
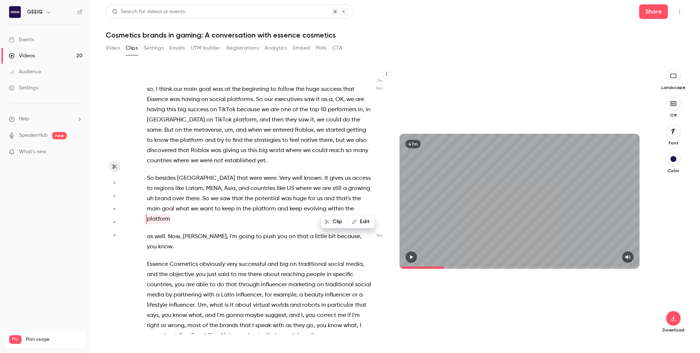
scroll to position [1197, 0]
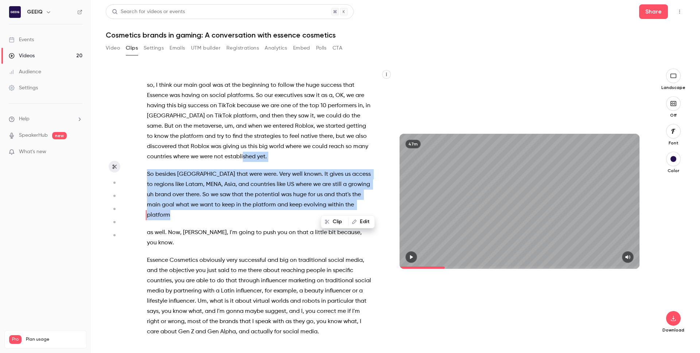
drag, startPoint x: 359, startPoint y: 203, endPoint x: 260, endPoint y: 153, distance: 110.8
click at [260, 153] on div "OK , and we're live , so hello everyone , thanks for joining this uh geek webin…" at bounding box center [263, 205] width 251 height 258
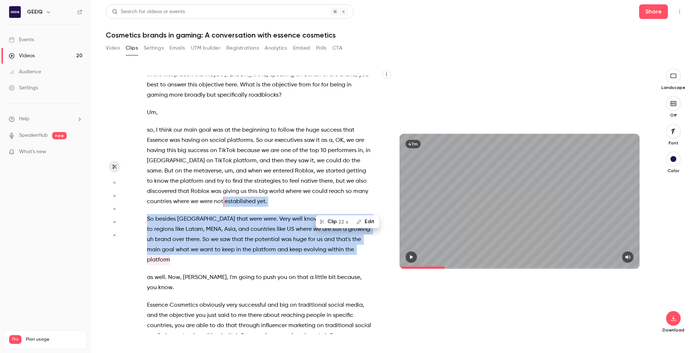
scroll to position [1149, 0]
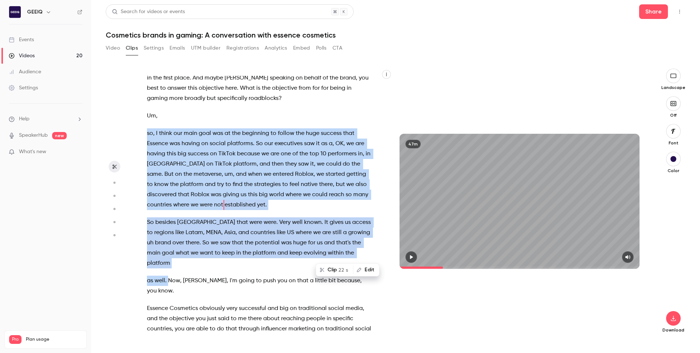
drag, startPoint x: 168, startPoint y: 269, endPoint x: 146, endPoint y: 133, distance: 137.0
click at [146, 133] on div "OK , and we're live , so hello everyone , thanks for joining this uh geek webin…" at bounding box center [263, 205] width 251 height 258
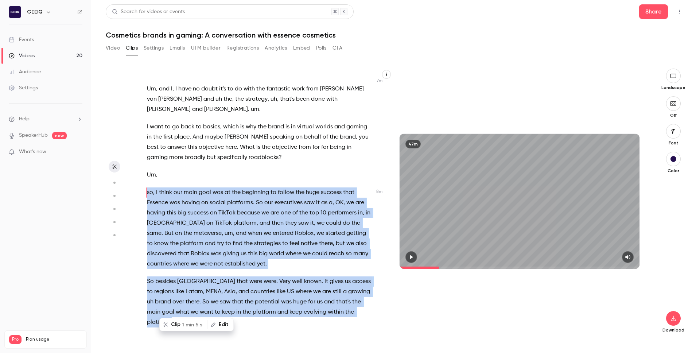
scroll to position [1078, 0]
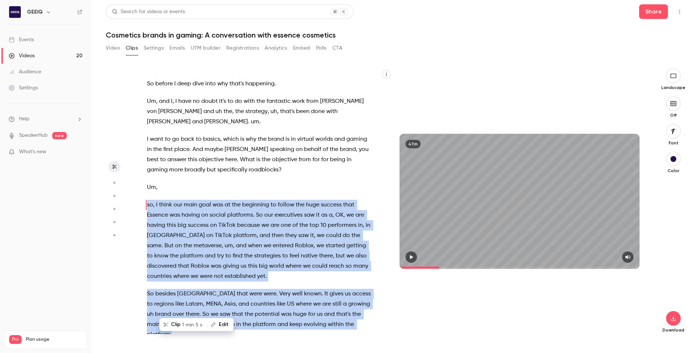
click at [189, 323] on span "1 min 5 s" at bounding box center [192, 325] width 20 height 8
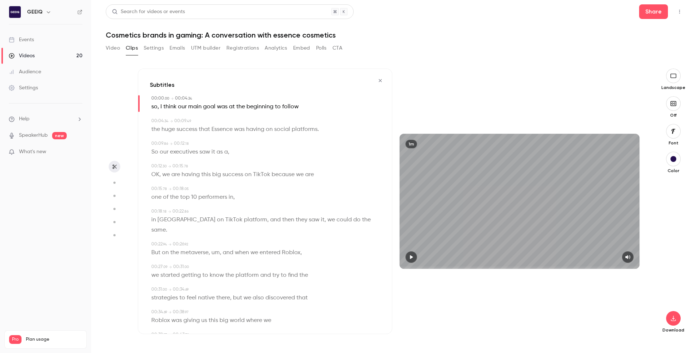
click at [357, 236] on div "1m" at bounding box center [519, 201] width 240 height 135
click at [357, 161] on div "button" at bounding box center [673, 159] width 6 height 6
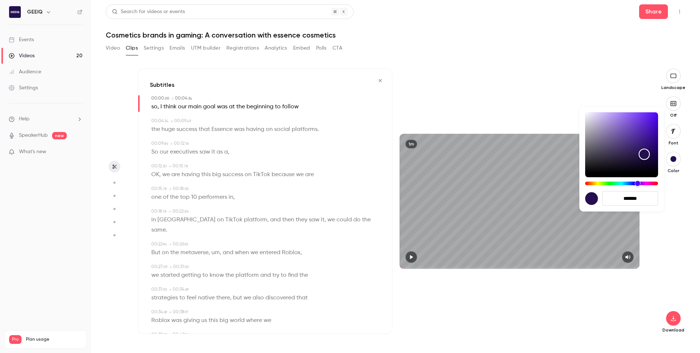
type input "***"
type input "*******"
click at [357, 132] on div "Color" at bounding box center [621, 142] width 73 height 60
type input "***"
type input "*******"
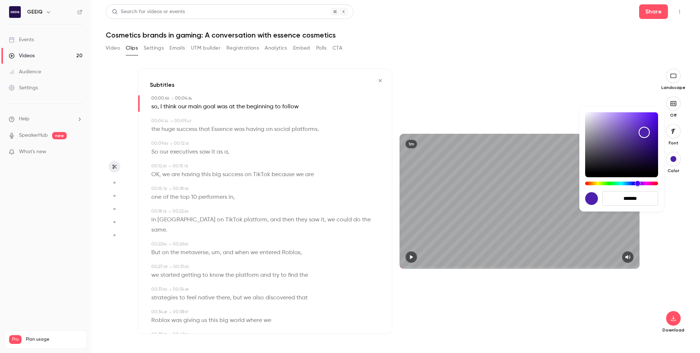
click at [357, 146] on div "Color" at bounding box center [621, 142] width 73 height 60
click at [357, 220] on div at bounding box center [350, 176] width 700 height 353
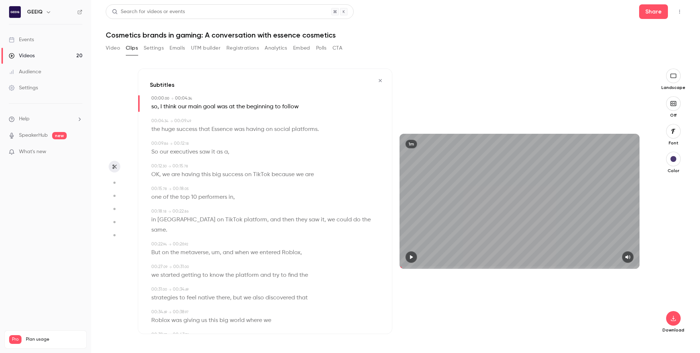
click at [357, 158] on div "button" at bounding box center [673, 159] width 6 height 6
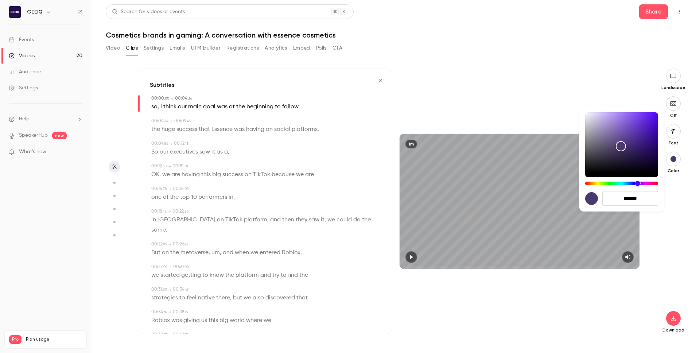
click at [357, 320] on div at bounding box center [350, 176] width 700 height 353
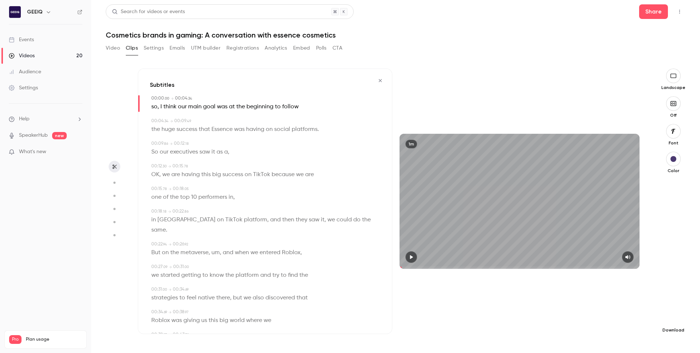
click at [357, 322] on button "button" at bounding box center [673, 318] width 15 height 15
click at [357, 312] on span "High quality requires longer processing" at bounding box center [618, 311] width 83 height 7
